Goal: Task Accomplishment & Management: Manage account settings

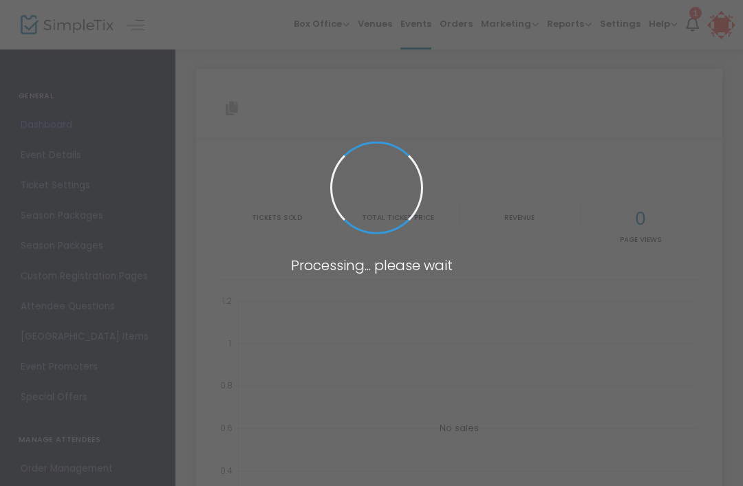
type input "https://www.simpletix.com/e/fall-season-passes-2025-tickets-234895"
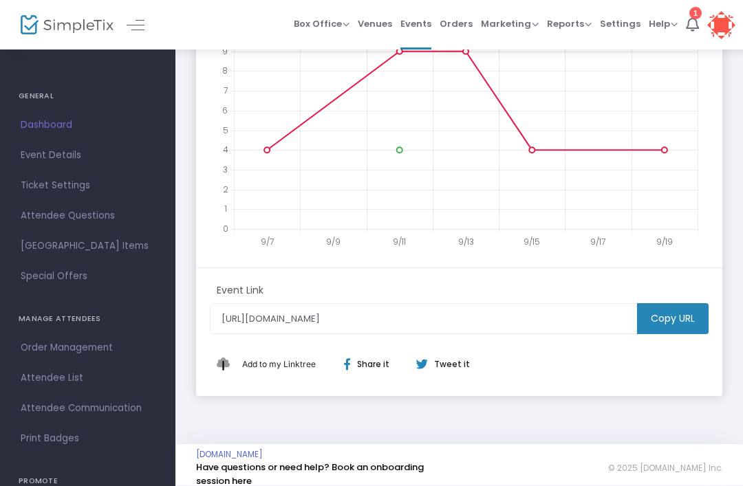
click at [75, 160] on span "Event Details" at bounding box center [88, 155] width 134 height 18
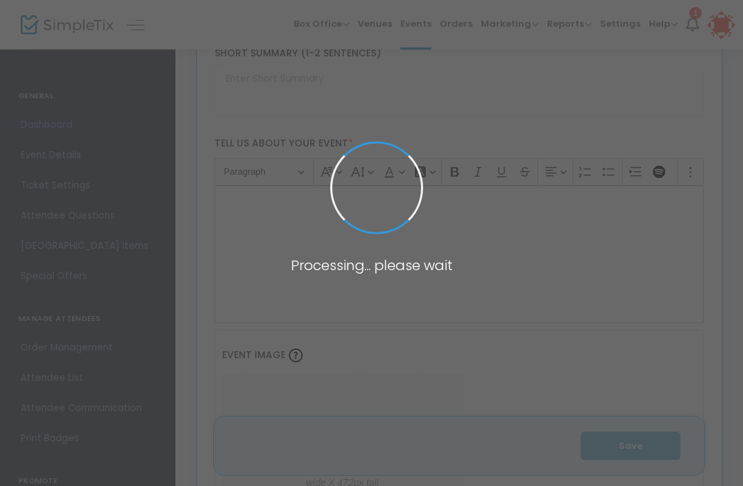
click at [424, 21] on span at bounding box center [371, 243] width 743 height 486
click at [422, 31] on span at bounding box center [371, 243] width 743 height 486
type input "Fall Season Passes 2025"
type textarea "Fall wouldn't be complete without a visit to the farm. Find your way through th…"
type input "5.000 %"
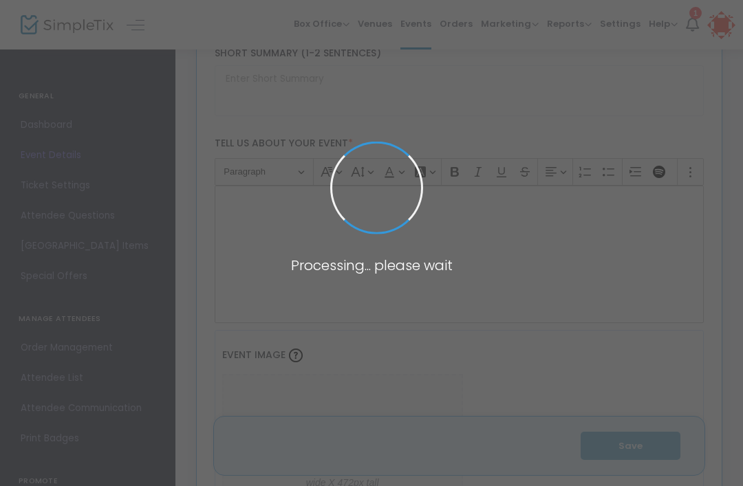
type input "Buy Tickets"
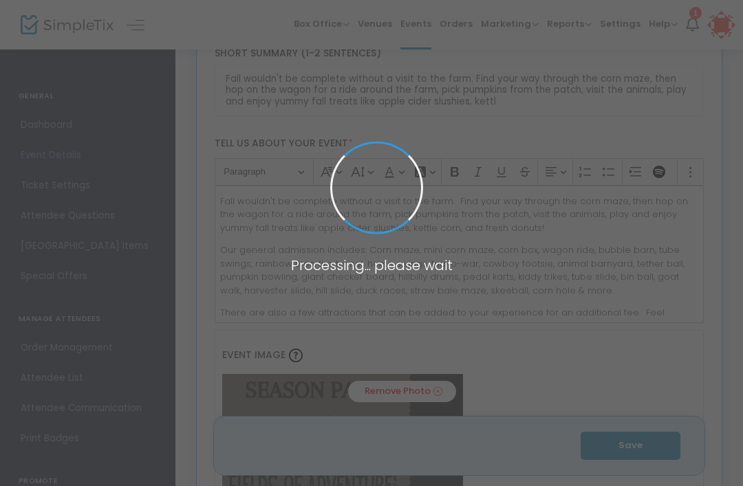
type input "Fields Of Adventure"
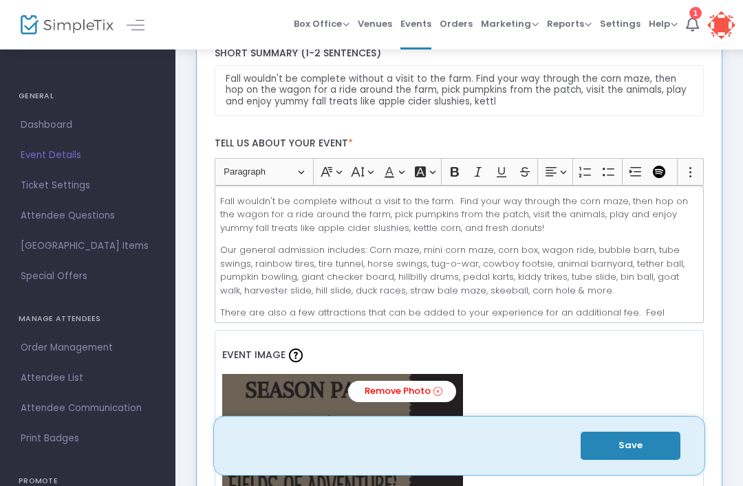
click at [420, 14] on span "Events" at bounding box center [415, 23] width 31 height 35
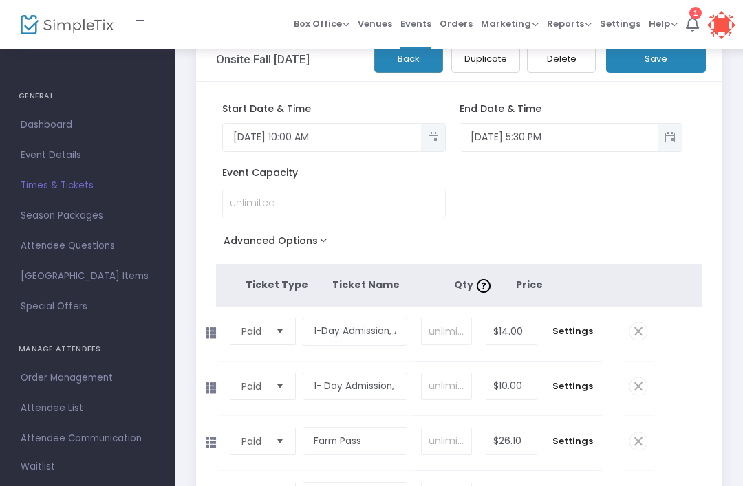
scroll to position [34, 0]
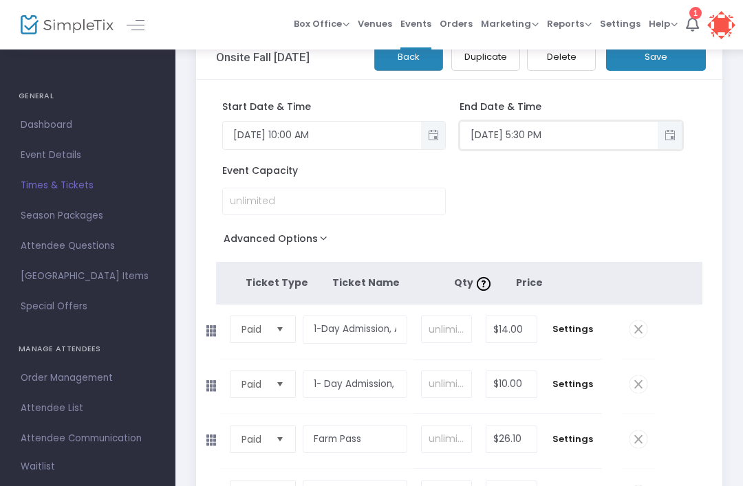
click at [610, 135] on input "[DATE] 5:30 PM" at bounding box center [559, 135] width 198 height 23
click at [676, 140] on span "Toggle popup" at bounding box center [669, 135] width 23 height 23
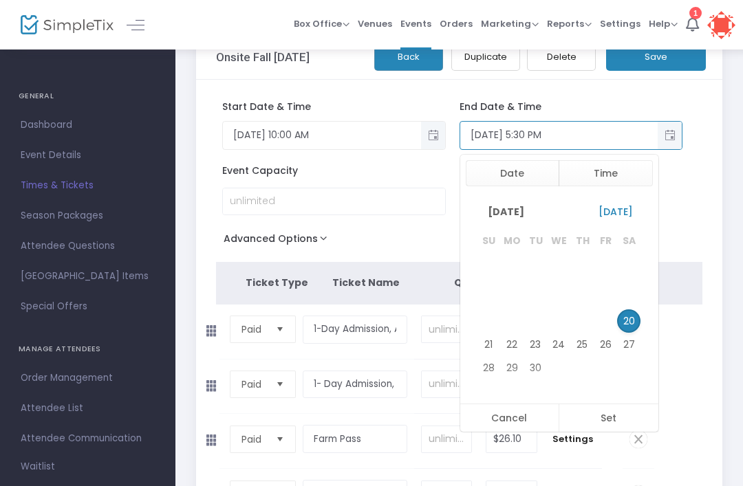
scroll to position [20, 0]
click at [615, 133] on input "[DATE] 5:30 PM" at bounding box center [559, 135] width 198 height 23
click at [605, 129] on input "[DATE] 5:30 PM" at bounding box center [559, 135] width 198 height 23
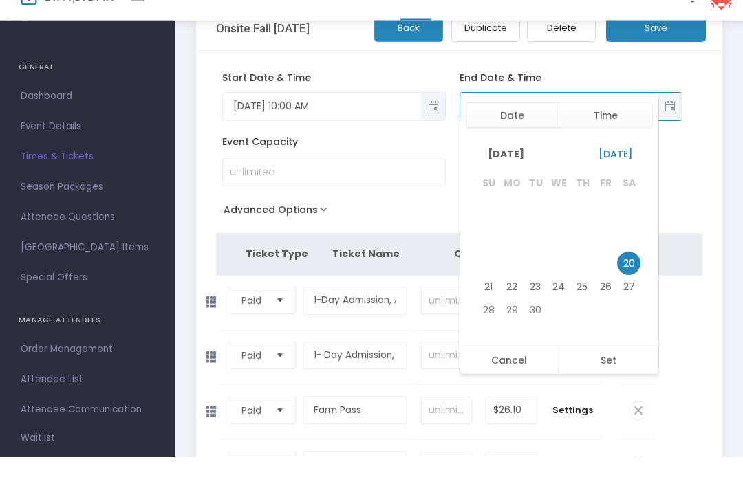
click at [613, 131] on button "Time" at bounding box center [605, 144] width 94 height 26
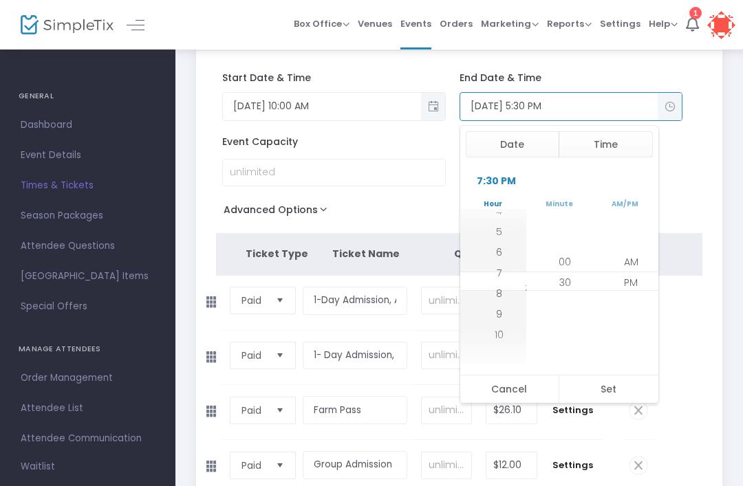
scroll to position [199, 0]
click at [611, 389] on button "Set" at bounding box center [608, 389] width 100 height 28
type input "[DATE] 8:30 PM"
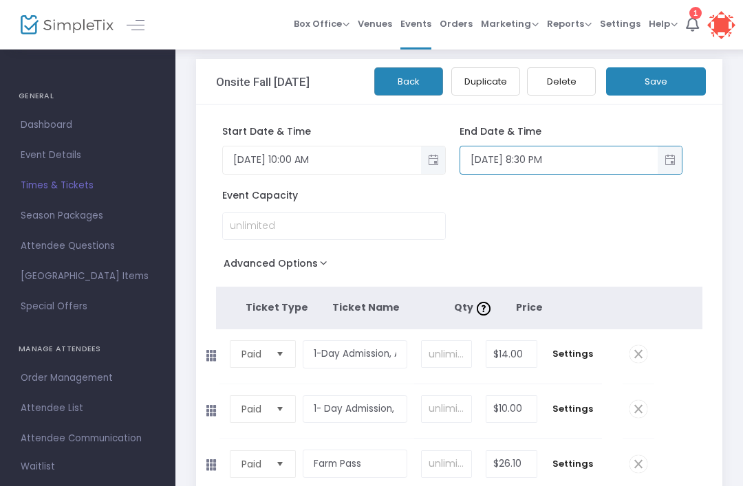
scroll to position [0, 0]
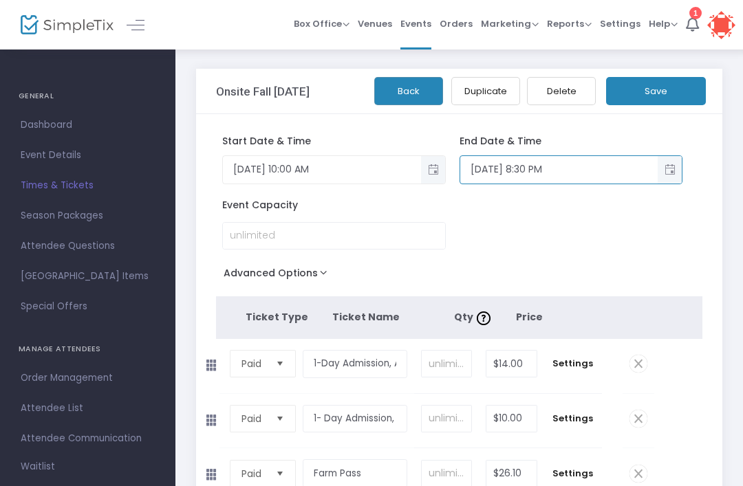
click at [662, 96] on button "Save" at bounding box center [656, 91] width 100 height 28
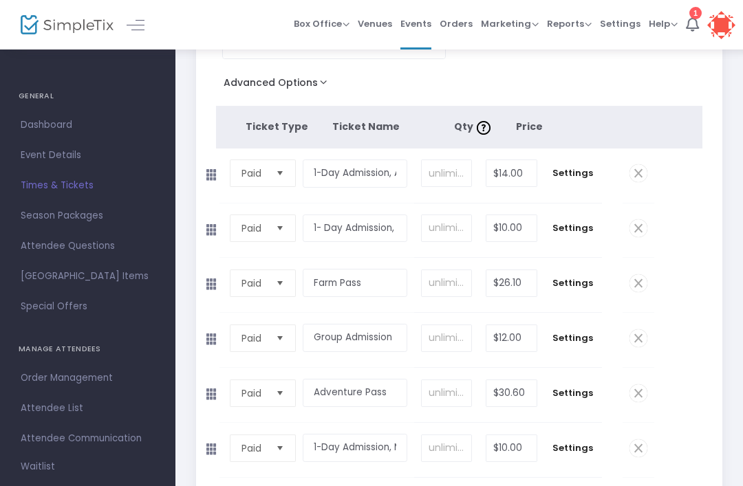
scroll to position [195, 0]
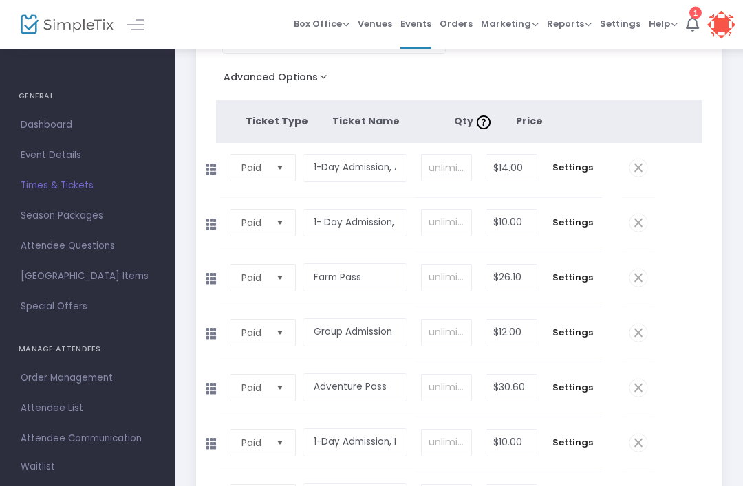
click at [577, 340] on span "Settings" at bounding box center [572, 334] width 43 height 14
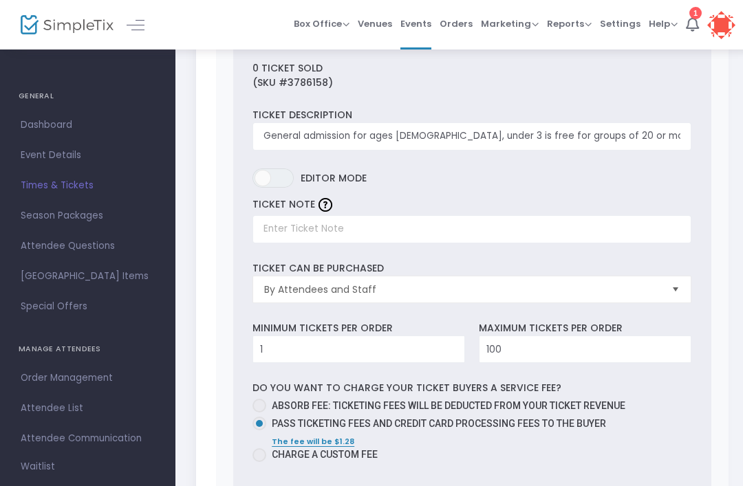
scroll to position [530, 0]
click at [337, 363] on input "1" at bounding box center [358, 350] width 211 height 26
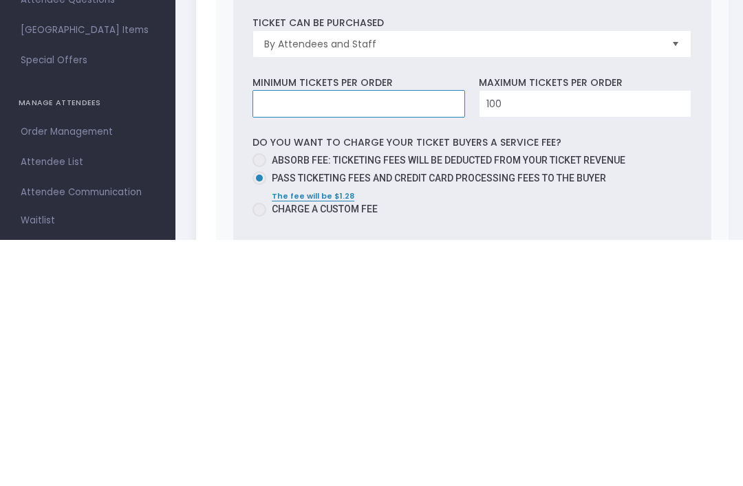
type input "1"
click at [711, 105] on div "0 Ticket sold (SKU #3786158) Ticket Description General admission for ages 3-64…" at bounding box center [472, 475] width 478 height 867
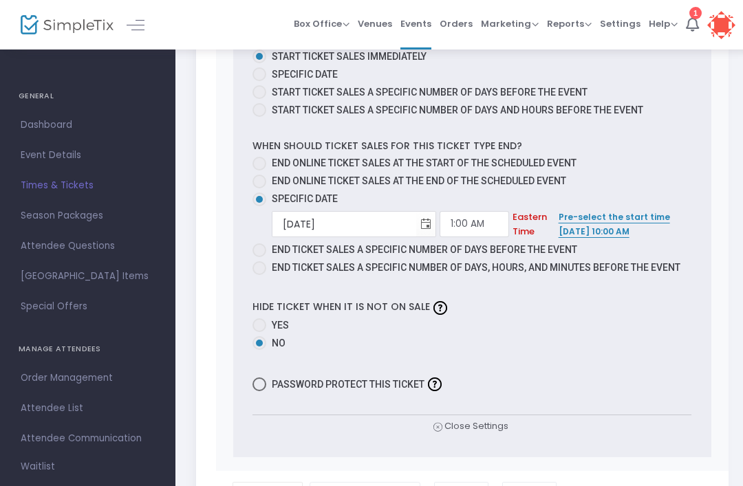
click at [501, 434] on span "Close Settings" at bounding box center [470, 426] width 75 height 14
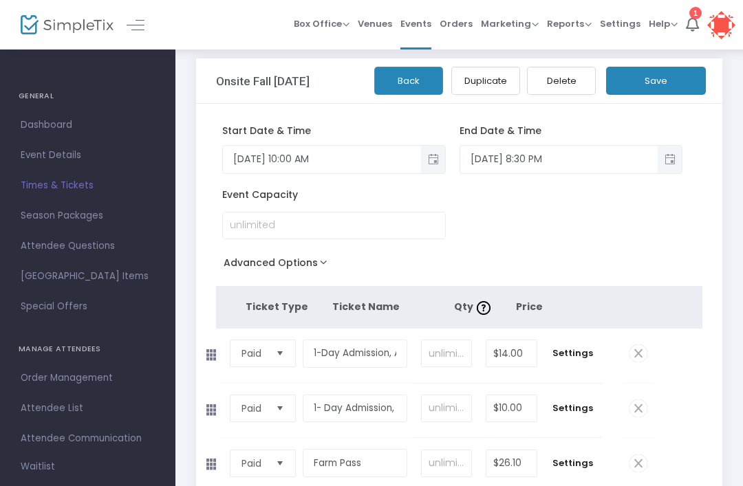
scroll to position [0, 0]
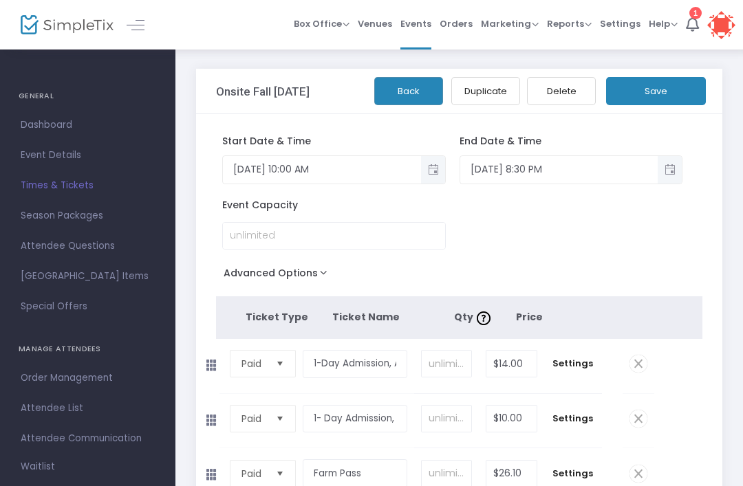
click at [679, 83] on button "Save" at bounding box center [656, 91] width 100 height 28
